Goal: Task Accomplishment & Management: Use online tool/utility

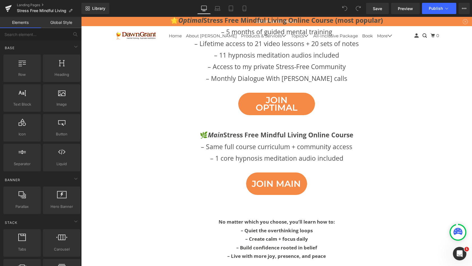
scroll to position [2906, 0]
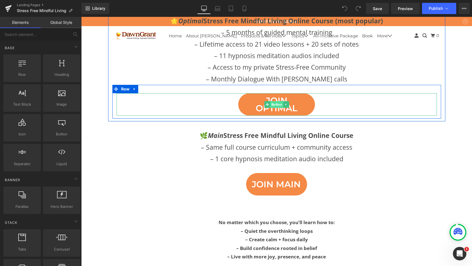
click at [277, 101] on span "Button" at bounding box center [276, 104] width 13 height 7
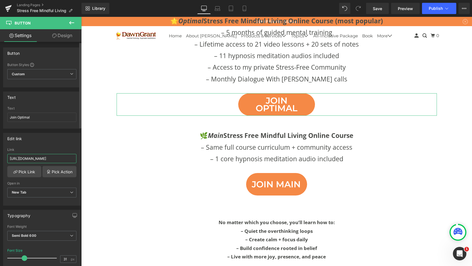
click at [55, 161] on input "[URL][DOMAIN_NAME]" at bounding box center [41, 158] width 69 height 9
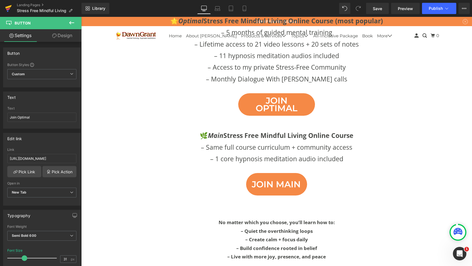
click at [10, 9] on icon at bounding box center [8, 9] width 4 height 3
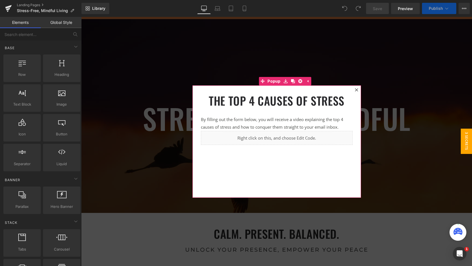
click at [354, 89] on div at bounding box center [356, 90] width 7 height 7
click at [356, 90] on div "living Heading stress-free + mindful Heading Join Free Network For Member Only …" at bounding box center [276, 122] width 337 height 67
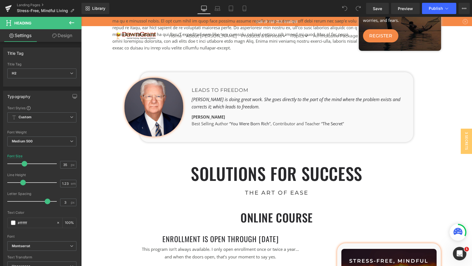
scroll to position [868, 0]
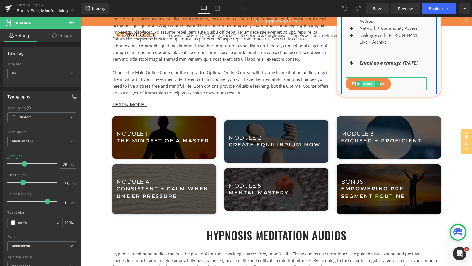
click at [365, 81] on span "Button" at bounding box center [368, 84] width 13 height 7
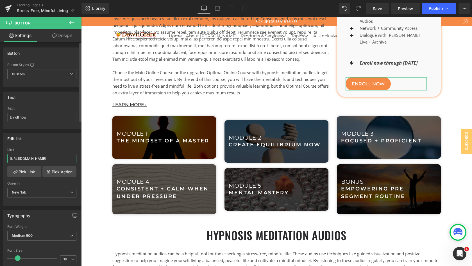
click at [48, 158] on input "[URL][DOMAIN_NAME]" at bounding box center [41, 158] width 69 height 9
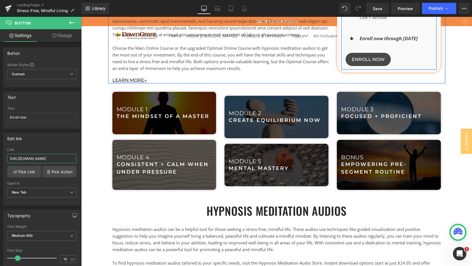
scroll to position [885, 0]
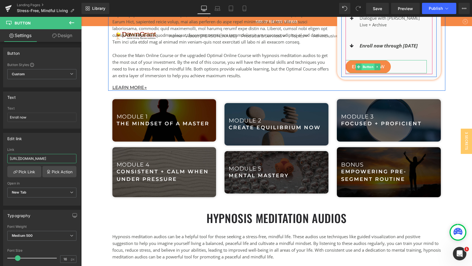
click at [367, 64] on span "Button" at bounding box center [368, 67] width 13 height 7
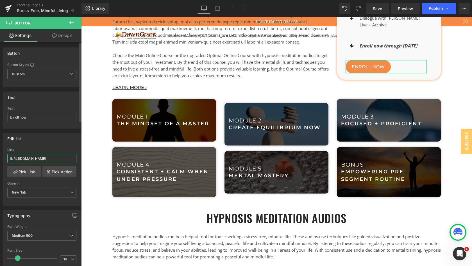
click at [35, 159] on input "[URL][DOMAIN_NAME]" at bounding box center [41, 158] width 69 height 9
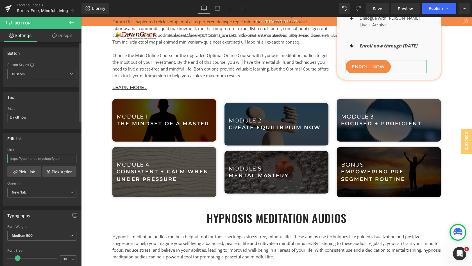
click at [53, 160] on input "text" at bounding box center [41, 158] width 69 height 9
paste input "[URL][DOMAIN_NAME]"
type input "[URL][DOMAIN_NAME]"
drag, startPoint x: 65, startPoint y: 136, endPoint x: 354, endPoint y: 0, distance: 319.5
click at [65, 136] on div "Edit link" at bounding box center [41, 138] width 77 height 11
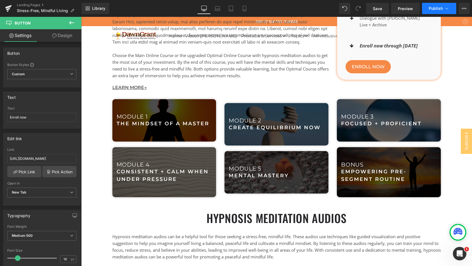
click at [439, 8] on span "Publish" at bounding box center [436, 8] width 14 height 4
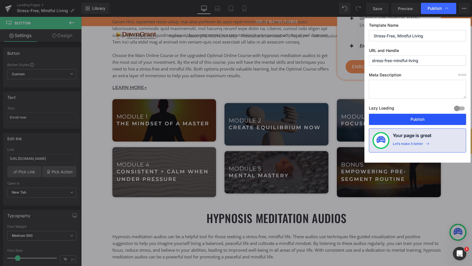
click at [422, 120] on button "Publish" at bounding box center [417, 119] width 97 height 11
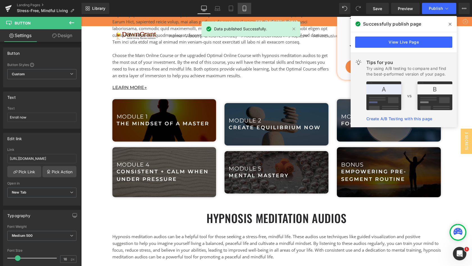
click at [245, 10] on icon at bounding box center [244, 10] width 3 height 0
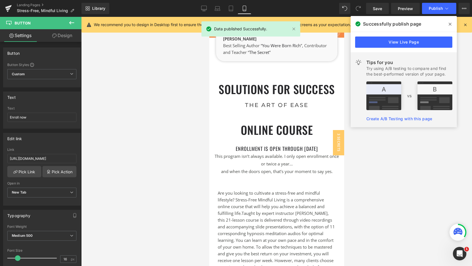
scroll to position [1460, 0]
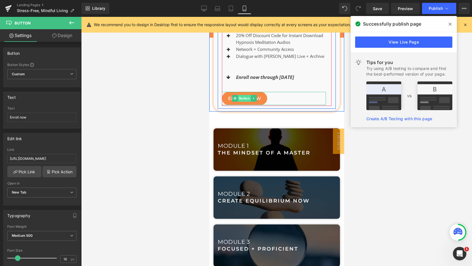
click at [246, 102] on span "Button" at bounding box center [244, 98] width 13 height 7
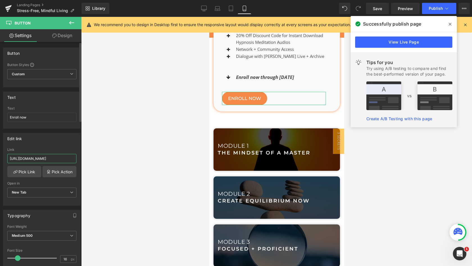
click at [62, 160] on input "[URL][DOMAIN_NAME]" at bounding box center [41, 158] width 69 height 9
click at [204, 9] on icon at bounding box center [204, 9] width 6 height 6
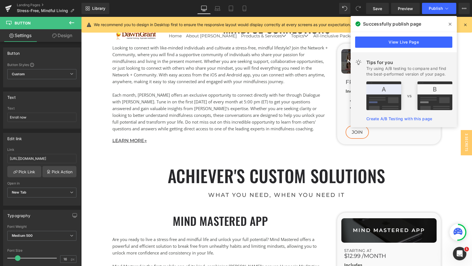
scroll to position [839, 0]
